Goal: Information Seeking & Learning: Check status

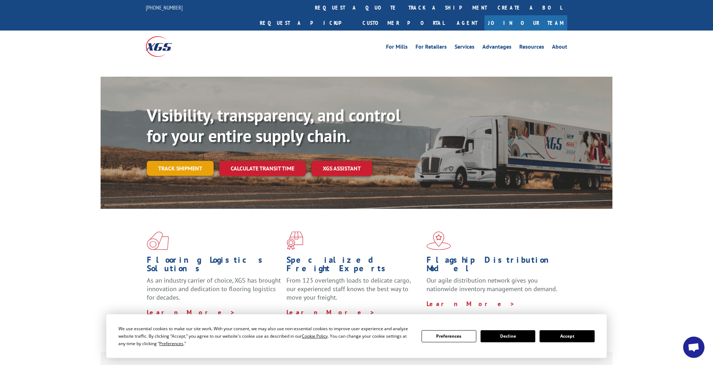
click at [193, 161] on link "Track shipment" at bounding box center [180, 168] width 67 height 15
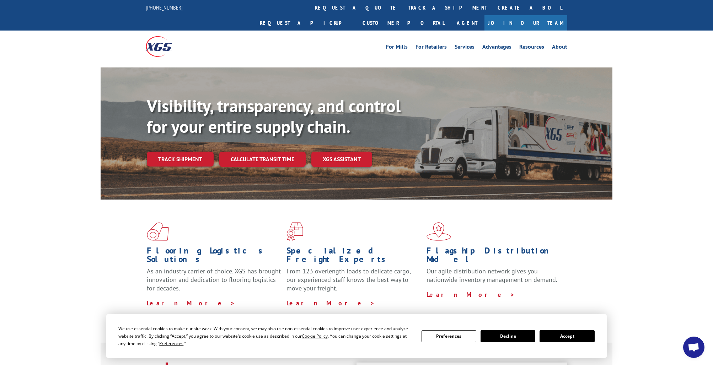
click at [186, 152] on link "Track shipment" at bounding box center [180, 159] width 67 height 15
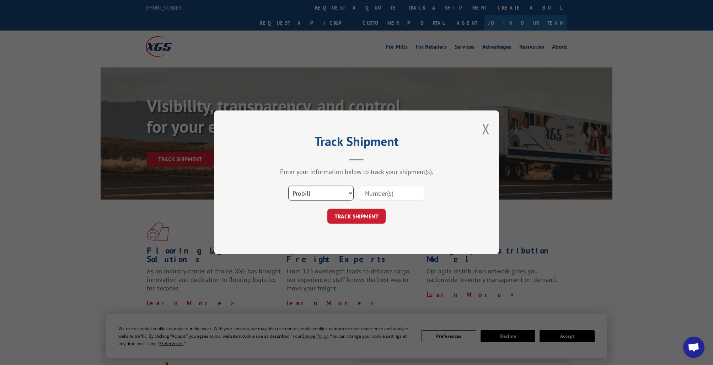
click at [351, 193] on select "Select category... Probill BOL PO" at bounding box center [320, 193] width 65 height 15
select select "bol"
click at [288, 186] on select "Select category... Probill BOL PO" at bounding box center [320, 193] width 65 height 15
click at [392, 192] on input at bounding box center [391, 193] width 65 height 15
type input "2850643"
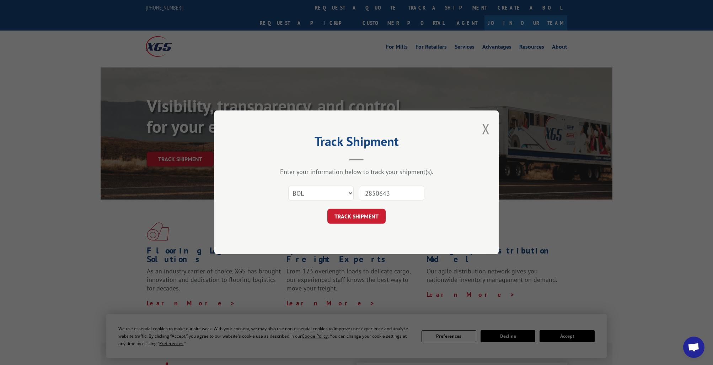
click button "TRACK SHIPMENT" at bounding box center [356, 216] width 58 height 15
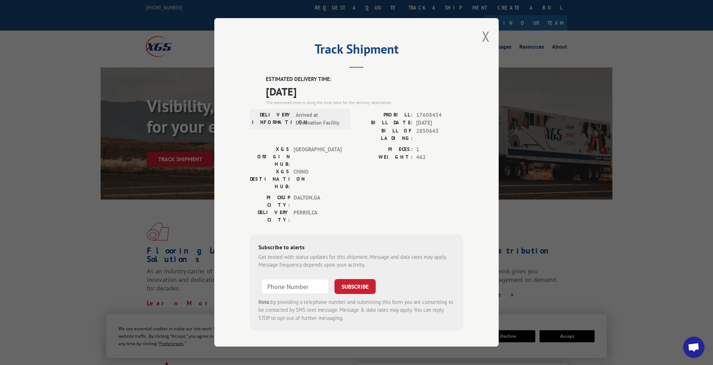
click at [486, 43] on button "Close modal" at bounding box center [486, 36] width 8 height 19
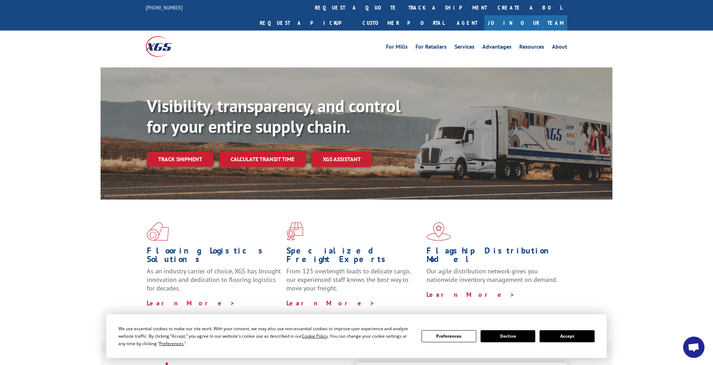
drag, startPoint x: 486, startPoint y: 43, endPoint x: 338, endPoint y: 52, distance: 148.6
click at [486, 43] on div "For Mills For Retailers Services Advantages Resources About For Mills For Retai…" at bounding box center [357, 47] width 422 height 32
